Goal: Task Accomplishment & Management: Manage account settings

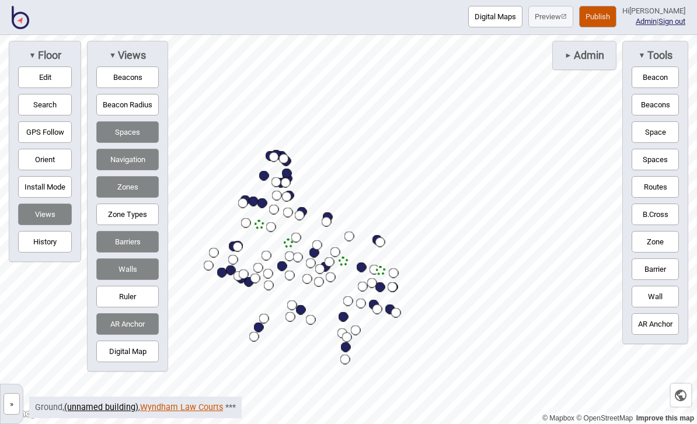
click at [180, 406] on link "Wyndham Law Courts" at bounding box center [181, 408] width 83 height 10
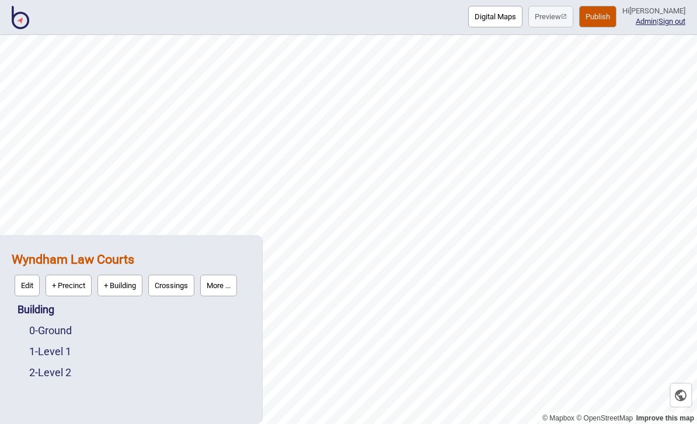
click at [17, 23] on img at bounding box center [21, 17] width 18 height 23
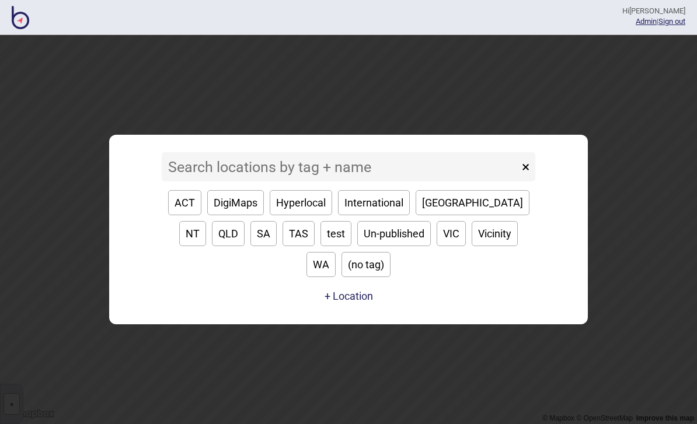
click at [436, 246] on button "VIC" at bounding box center [450, 233] width 29 height 25
type input "VIC"
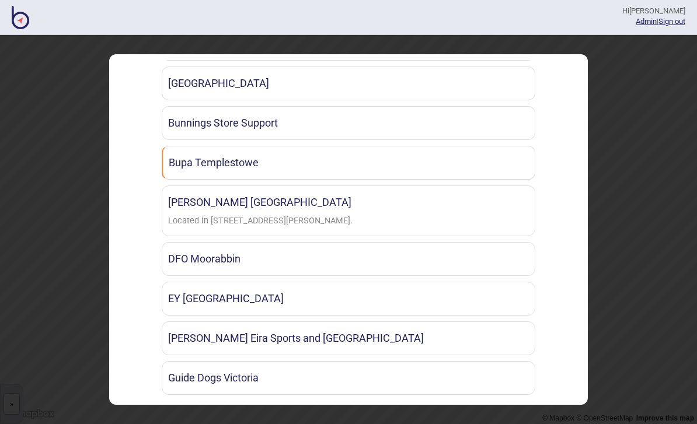
scroll to position [420, 0]
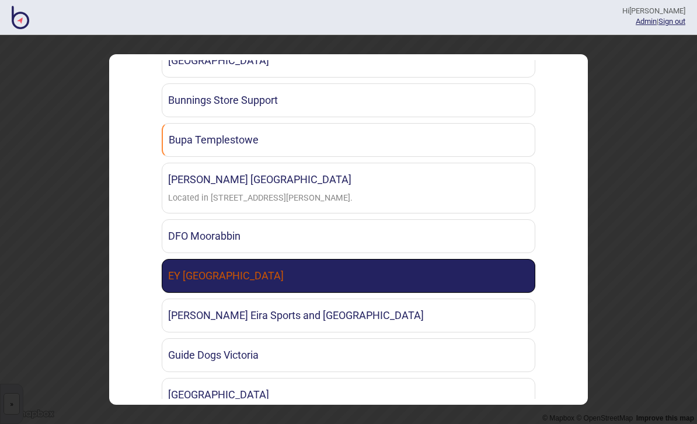
click at [402, 263] on link "EY [GEOGRAPHIC_DATA]" at bounding box center [348, 276] width 373 height 34
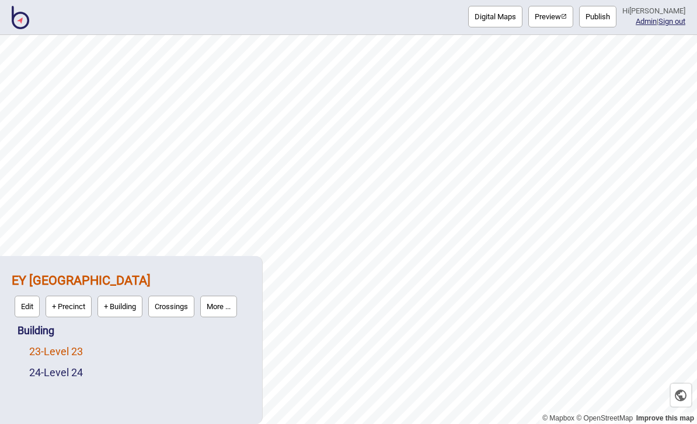
click at [78, 351] on link "23 - Level 23" at bounding box center [56, 351] width 54 height 12
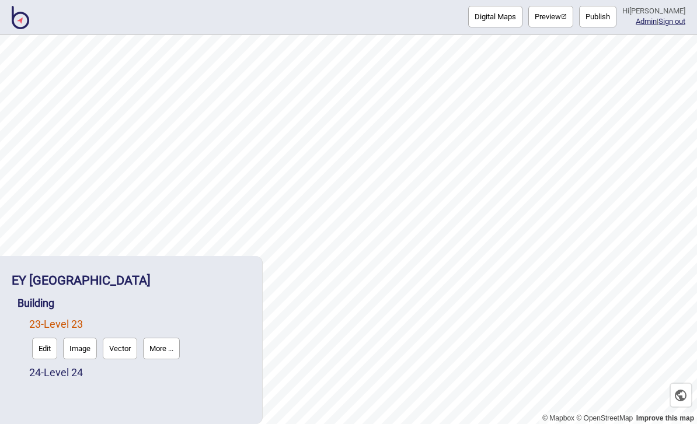
click at [180, 356] on button "More ..." at bounding box center [161, 349] width 37 height 22
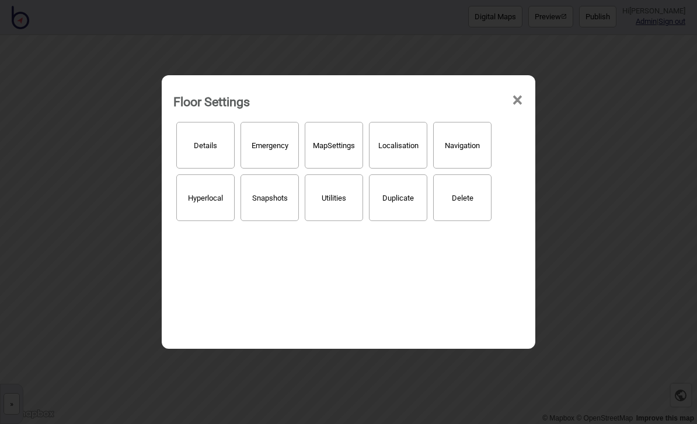
click at [401, 143] on button "Localisation" at bounding box center [398, 145] width 58 height 47
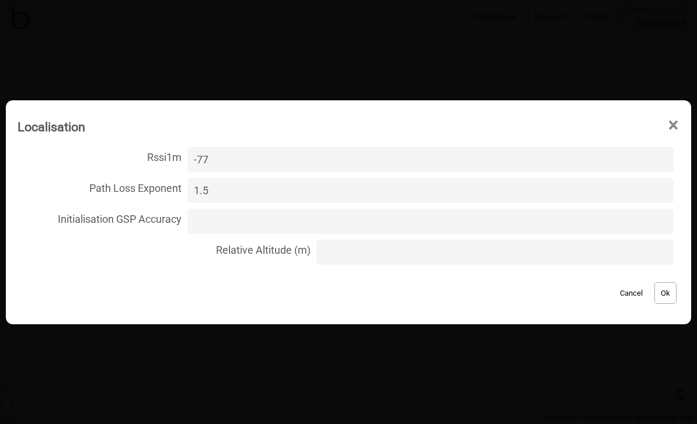
click at [379, 257] on input "Relative Altitude (m)" at bounding box center [494, 252] width 357 height 25
type input "110"
click at [668, 301] on button "Ok" at bounding box center [665, 293] width 22 height 22
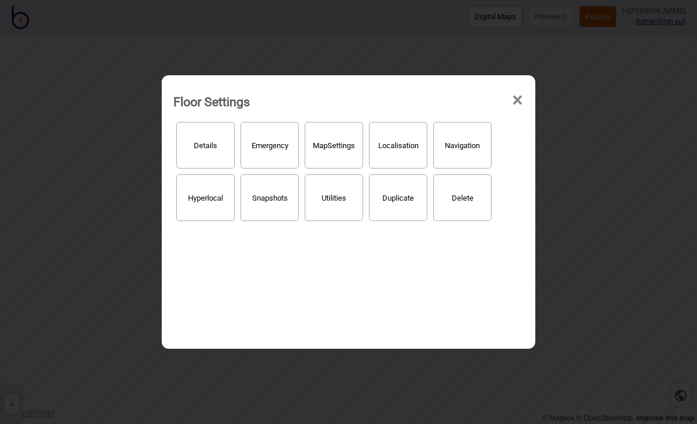
click at [518, 90] on span "×" at bounding box center [517, 100] width 12 height 39
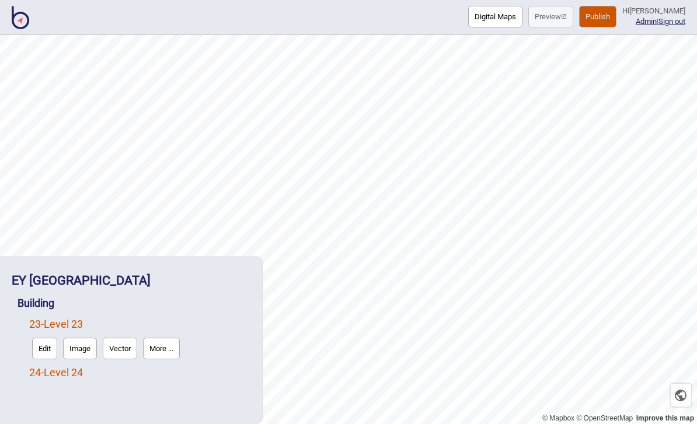
click at [73, 378] on link "24 - Level 24" at bounding box center [56, 372] width 54 height 12
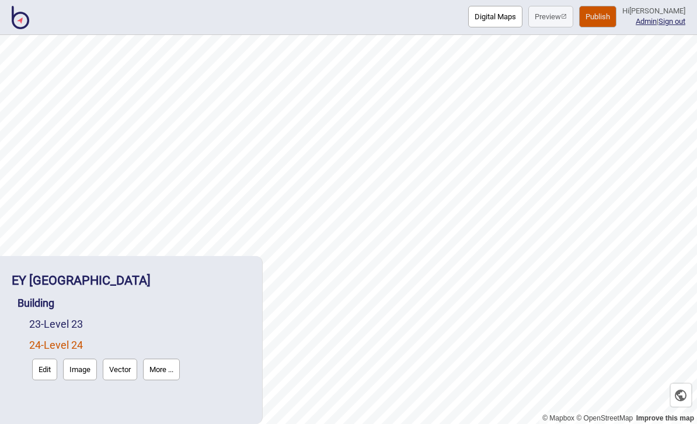
click at [173, 380] on button "More ..." at bounding box center [161, 370] width 37 height 22
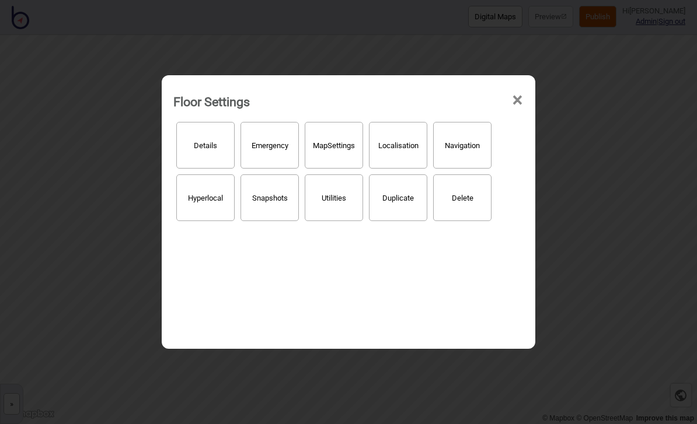
click at [405, 141] on button "Localisation" at bounding box center [398, 145] width 58 height 47
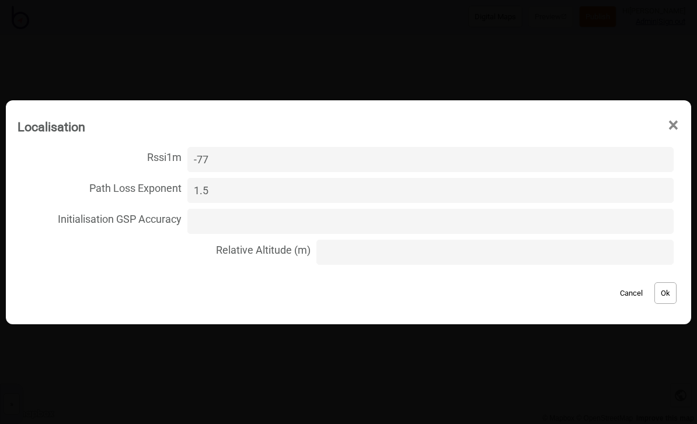
click at [378, 260] on input "Relative Altitude (m)" at bounding box center [494, 252] width 357 height 25
type input "113"
click at [666, 297] on button "Ok" at bounding box center [665, 293] width 22 height 22
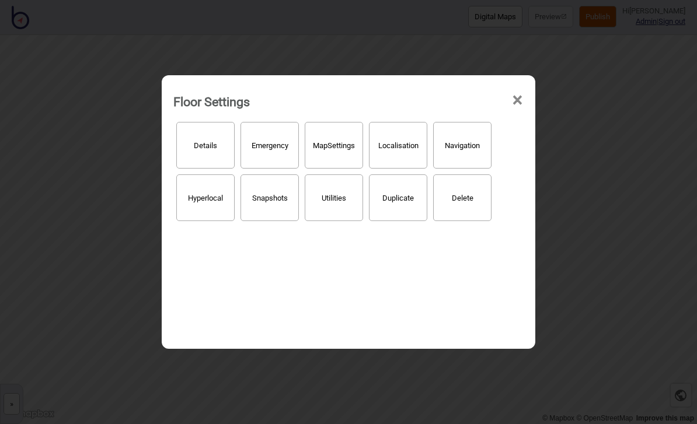
click at [516, 90] on span "×" at bounding box center [517, 100] width 12 height 39
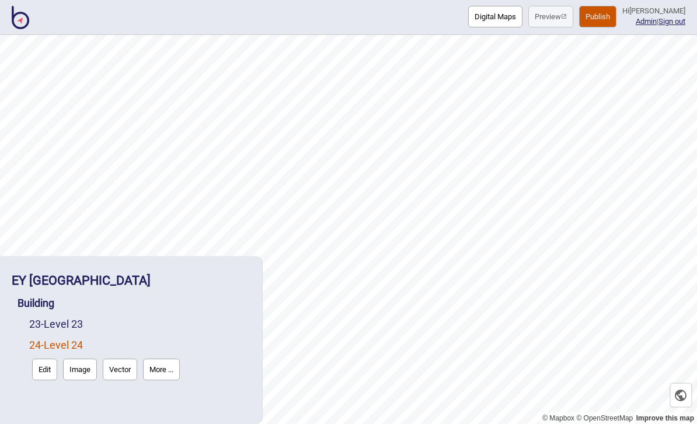
click at [613, 19] on button "Publish" at bounding box center [597, 17] width 37 height 22
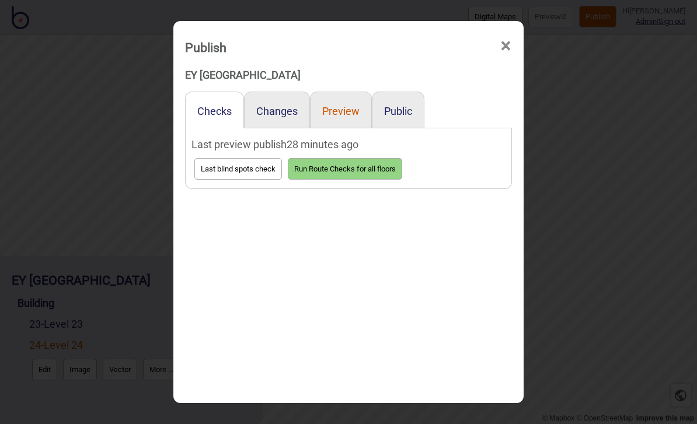
click at [347, 105] on button "Preview" at bounding box center [340, 111] width 37 height 12
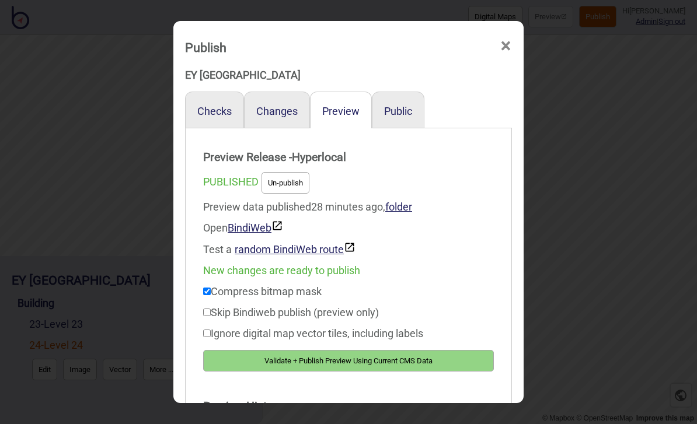
click at [369, 358] on button "Validate + Publish Preview Using Current CMS Data" at bounding box center [348, 361] width 291 height 22
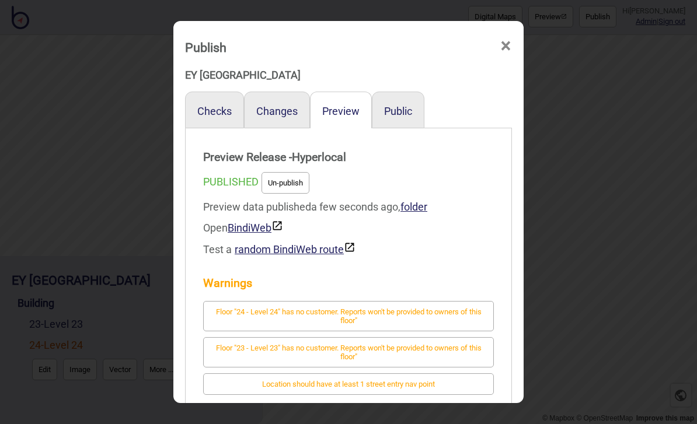
click at [500, 27] on span "×" at bounding box center [505, 46] width 12 height 39
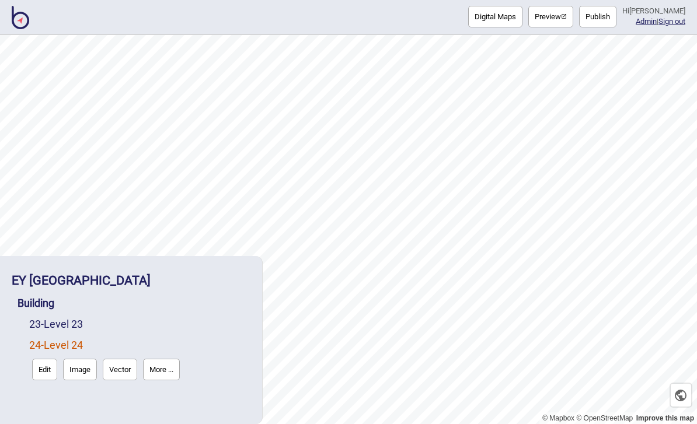
click at [609, 19] on button "Publish" at bounding box center [597, 17] width 37 height 22
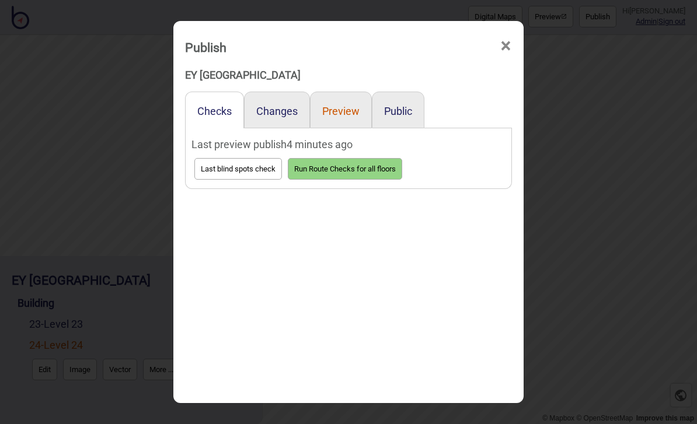
click at [340, 105] on button "Preview" at bounding box center [340, 111] width 37 height 12
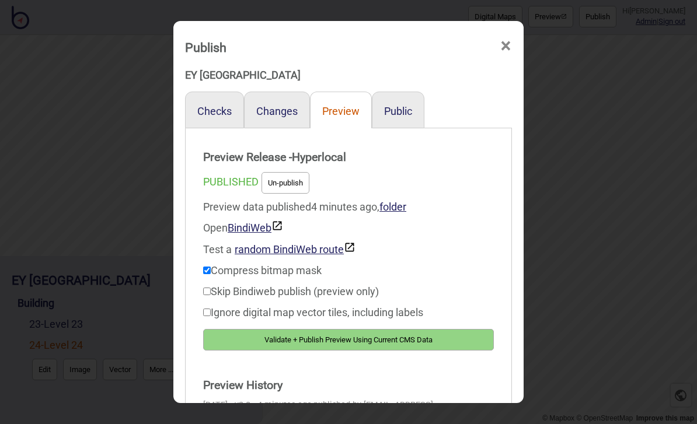
click at [361, 331] on button "Validate + Publish Preview Using Current CMS Data" at bounding box center [348, 340] width 291 height 22
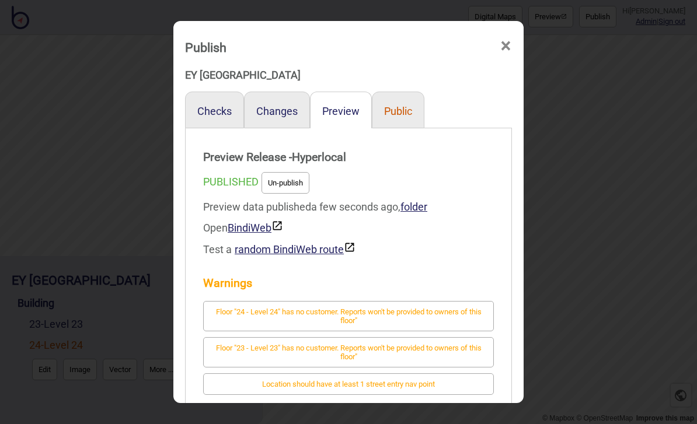
click at [410, 105] on button "Public" at bounding box center [398, 111] width 28 height 12
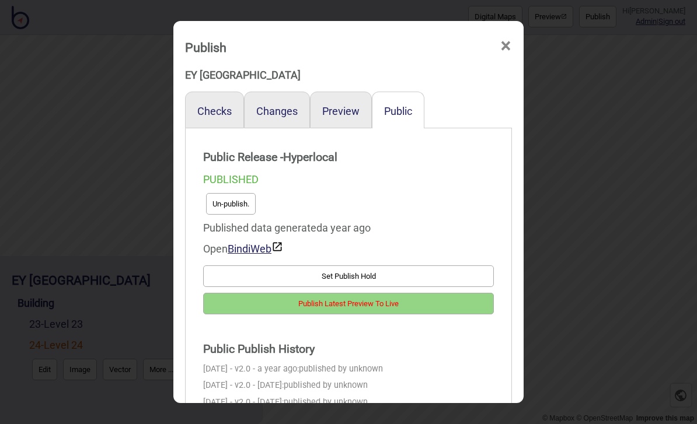
click at [506, 32] on span "×" at bounding box center [505, 46] width 12 height 39
